Goal: Transaction & Acquisition: Purchase product/service

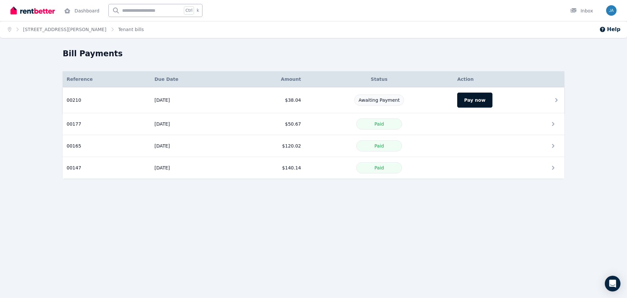
click at [464, 99] on button "Pay now" at bounding box center [474, 99] width 35 height 15
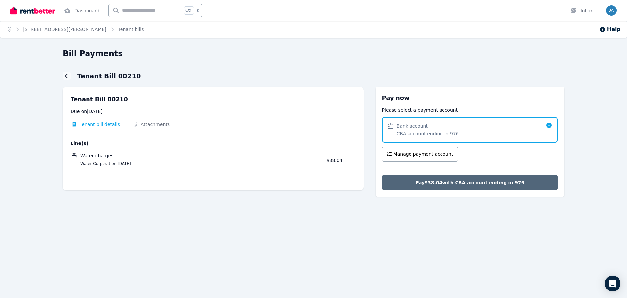
click at [457, 180] on span "Pay $38.04 with CBA account ending in 976" at bounding box center [469, 182] width 109 height 7
